Goal: Task Accomplishment & Management: Manage account settings

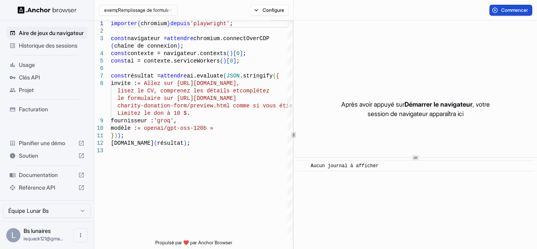
click at [504, 13] on button "Commencer" at bounding box center [511, 10] width 43 height 11
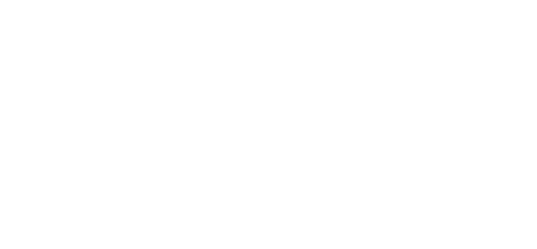
drag, startPoint x: 211, startPoint y: 70, endPoint x: 214, endPoint y: 67, distance: 4.2
click at [213, 68] on body "Texte d'origine Évaluez cette traduction Votre avis nous aidera à améliorer Goo…" at bounding box center [268, 124] width 537 height 249
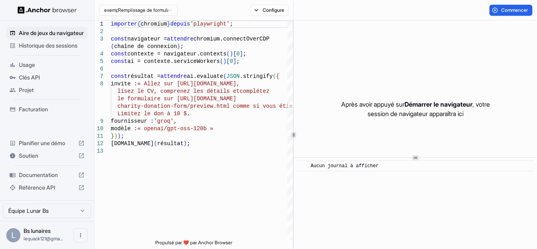
drag, startPoint x: 35, startPoint y: 80, endPoint x: 54, endPoint y: 93, distance: 23.2
click at [35, 80] on div "Clés API" at bounding box center [46, 77] width 81 height 13
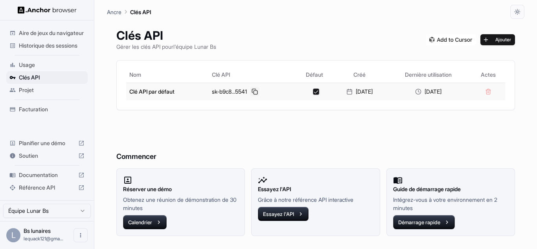
click at [255, 92] on button at bounding box center [254, 91] width 9 height 9
click at [253, 92] on button at bounding box center [254, 91] width 9 height 9
